Goal: Communication & Community: Answer question/provide support

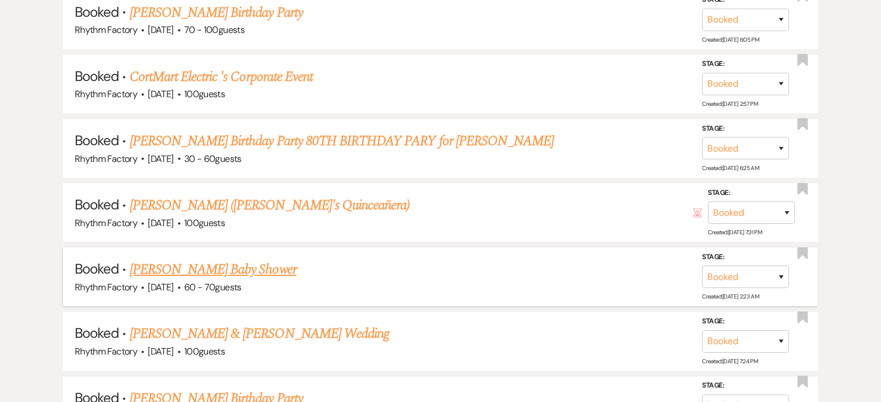
scroll to position [4085, 0]
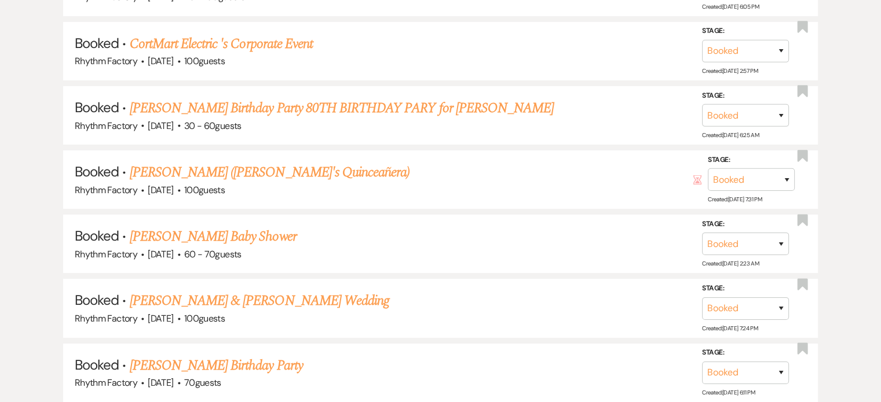
drag, startPoint x: 302, startPoint y: 72, endPoint x: 307, endPoint y: 84, distance: 13.0
click at [302, 98] on link "[PERSON_NAME] Birthday Party 80TH BIRTHDAY PARY for [PERSON_NAME]" at bounding box center [342, 108] width 424 height 21
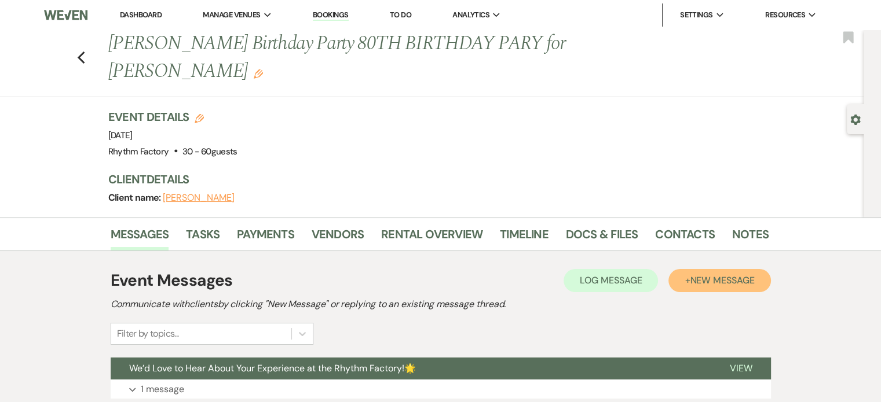
click at [724, 280] on span "New Message" at bounding box center [722, 280] width 64 height 12
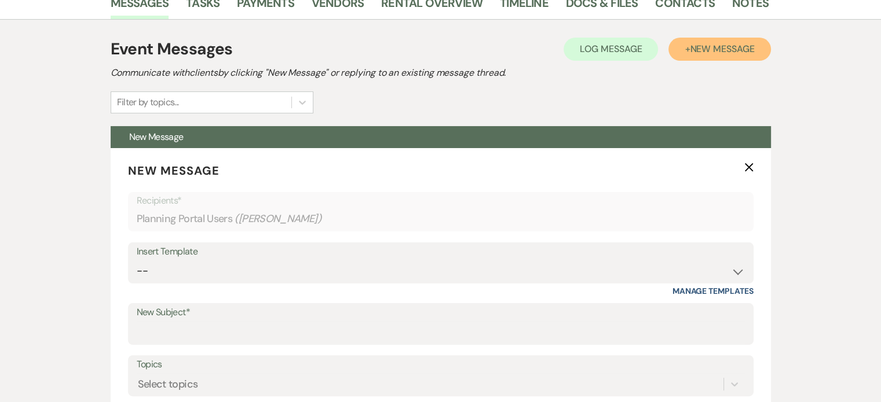
scroll to position [289, 0]
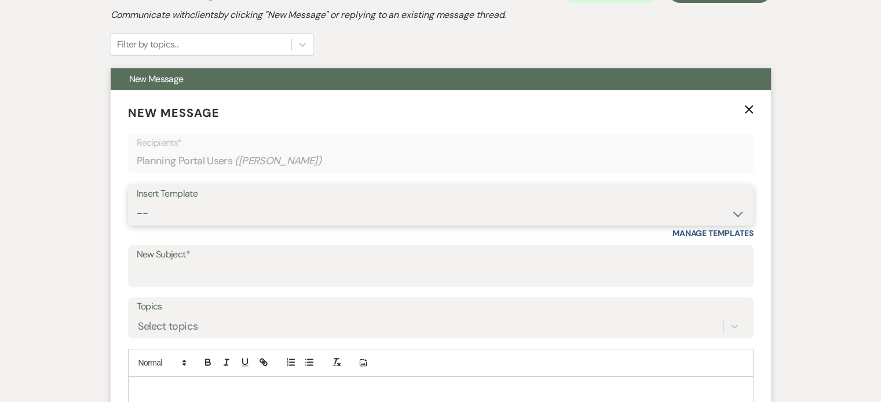
drag, startPoint x: 736, startPoint y: 211, endPoint x: 727, endPoint y: 215, distance: 9.9
click at [736, 211] on select "-- Available Date I want PRICE More detail to give price Use our decor Wedding …" at bounding box center [441, 213] width 608 height 23
select select "4193"
click at [137, 202] on select "-- Available Date I want PRICE More detail to give price Use our decor Wedding …" at bounding box center [441, 213] width 608 height 23
type input "Thanks for Visiting the Rhythm Factory – Booking Link to get the ball rolling"
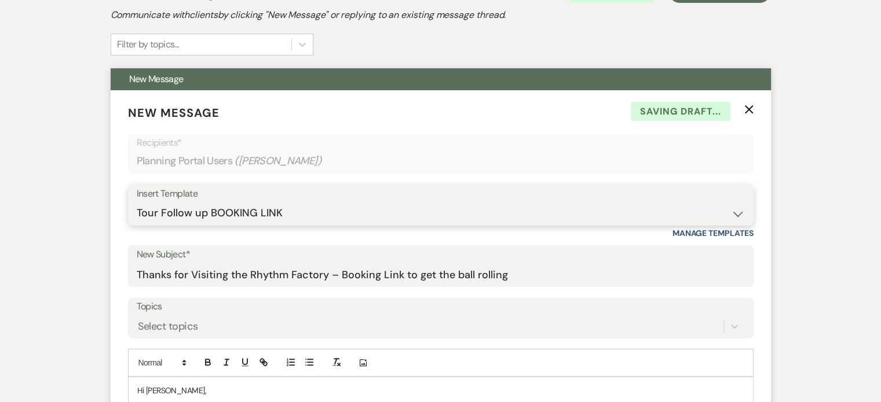
scroll to position [579, 0]
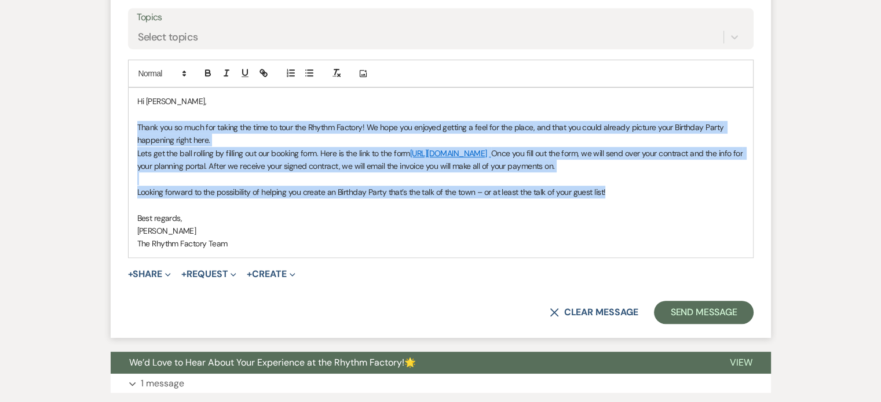
drag, startPoint x: 138, startPoint y: 120, endPoint x: 662, endPoint y: 192, distance: 528.9
click at [662, 192] on div "Hi [PERSON_NAME], Thank you so much for taking the time to tour the Rhythm Fact…" at bounding box center [441, 173] width 624 height 170
copy div "Thank you so much for taking the time to tour the Rhythm Factory! We hope you e…"
